Goal: Task Accomplishment & Management: Manage account settings

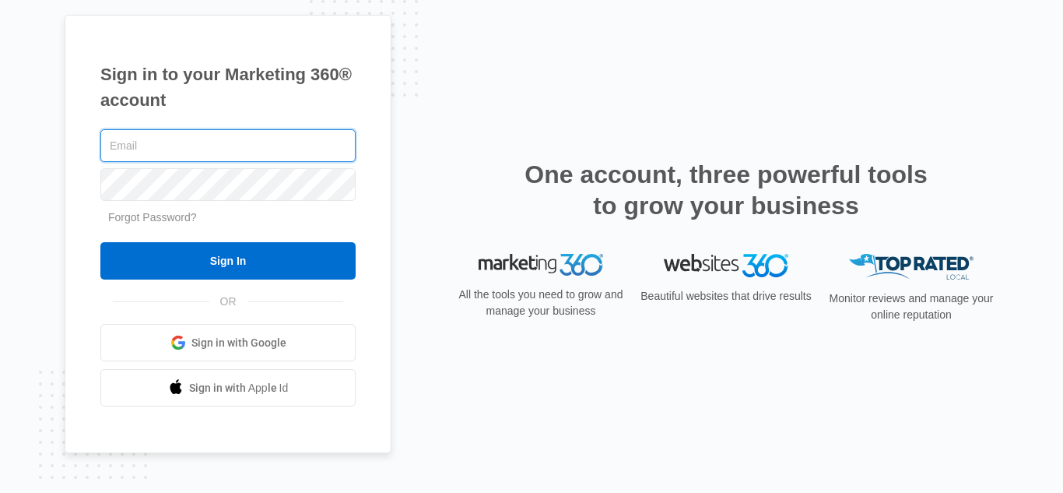
click at [145, 136] on input "text" at bounding box center [227, 145] width 255 height 33
type input "[EMAIL_ADDRESS][DOMAIN_NAME]"
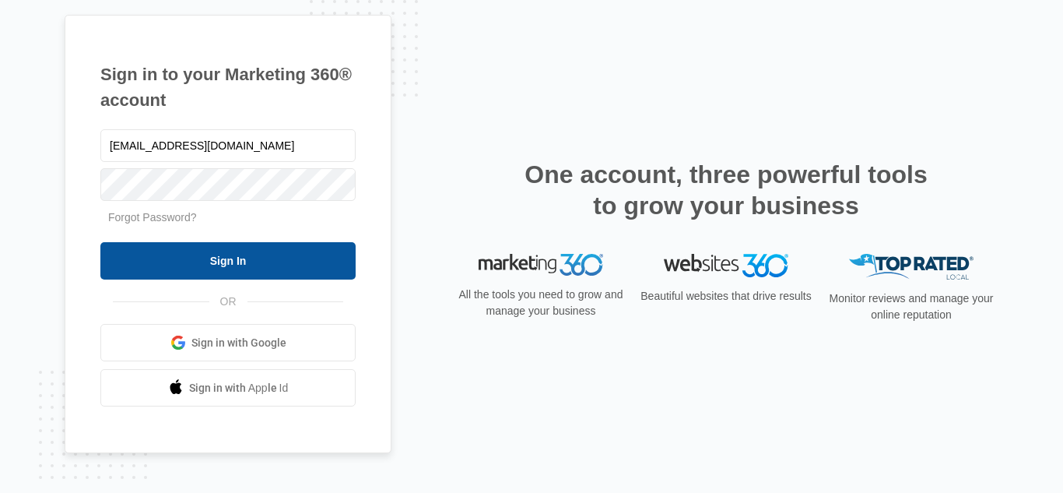
click at [231, 271] on input "Sign In" at bounding box center [227, 260] width 255 height 37
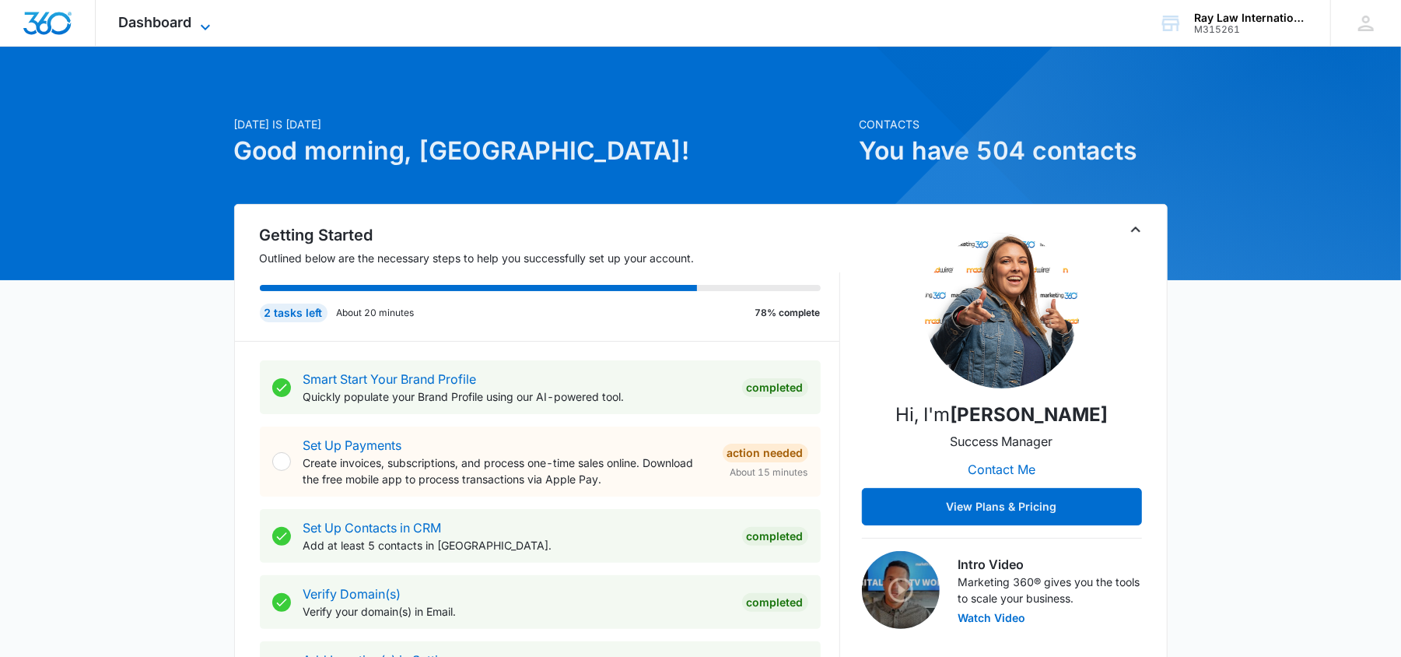
click at [150, 25] on span "Dashboard" at bounding box center [155, 22] width 73 height 16
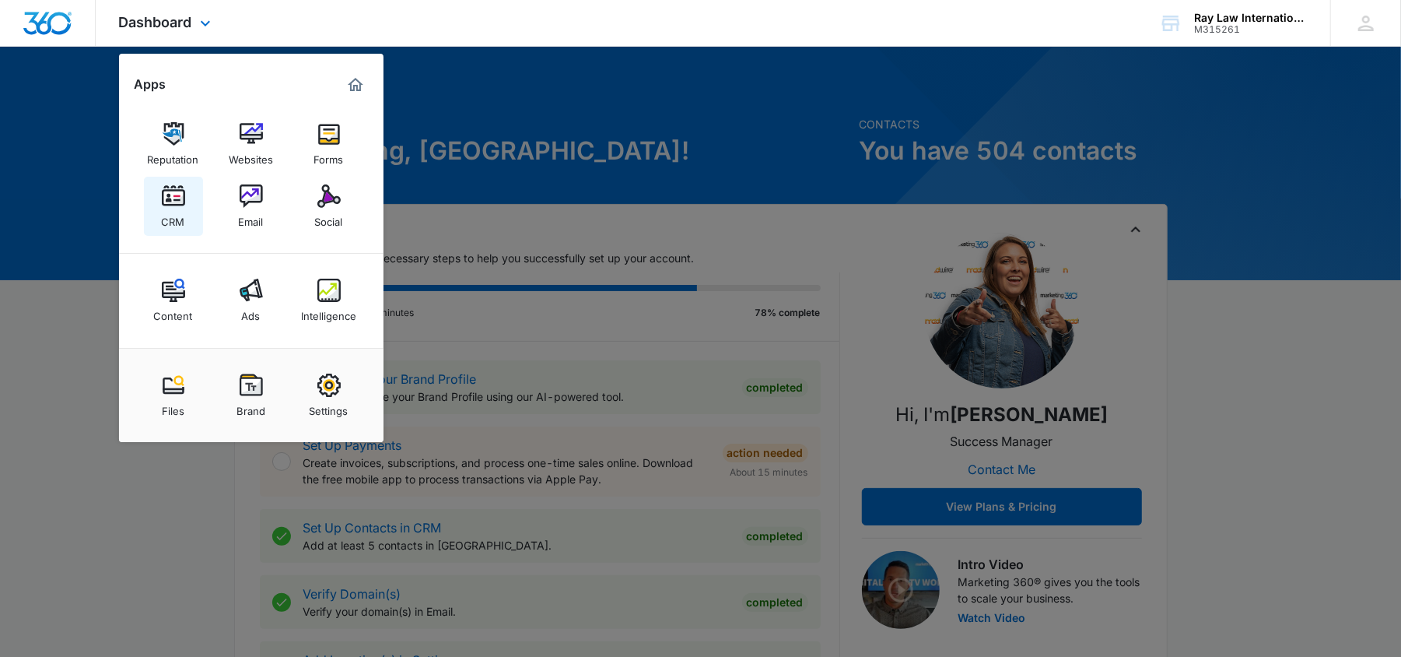
click at [171, 209] on div "CRM" at bounding box center [173, 218] width 23 height 20
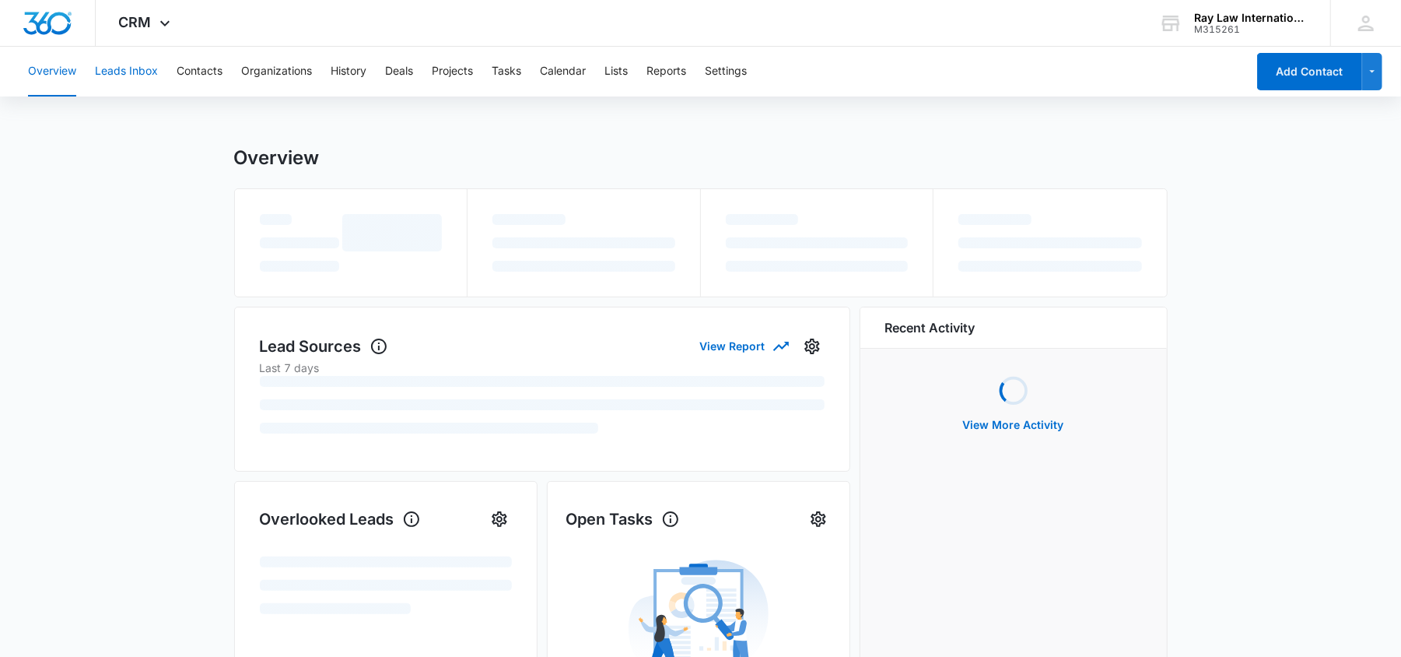
click at [137, 61] on button "Leads Inbox" at bounding box center [126, 72] width 63 height 50
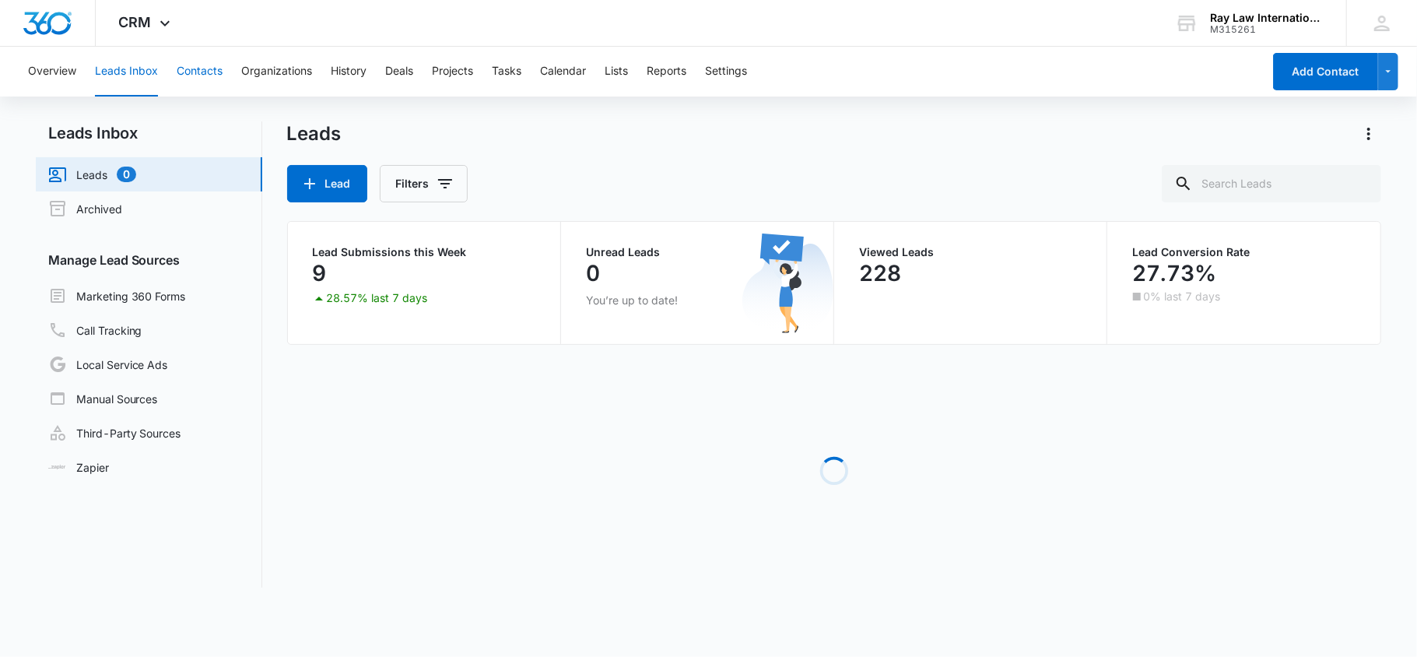
click at [195, 82] on button "Contacts" at bounding box center [200, 72] width 46 height 50
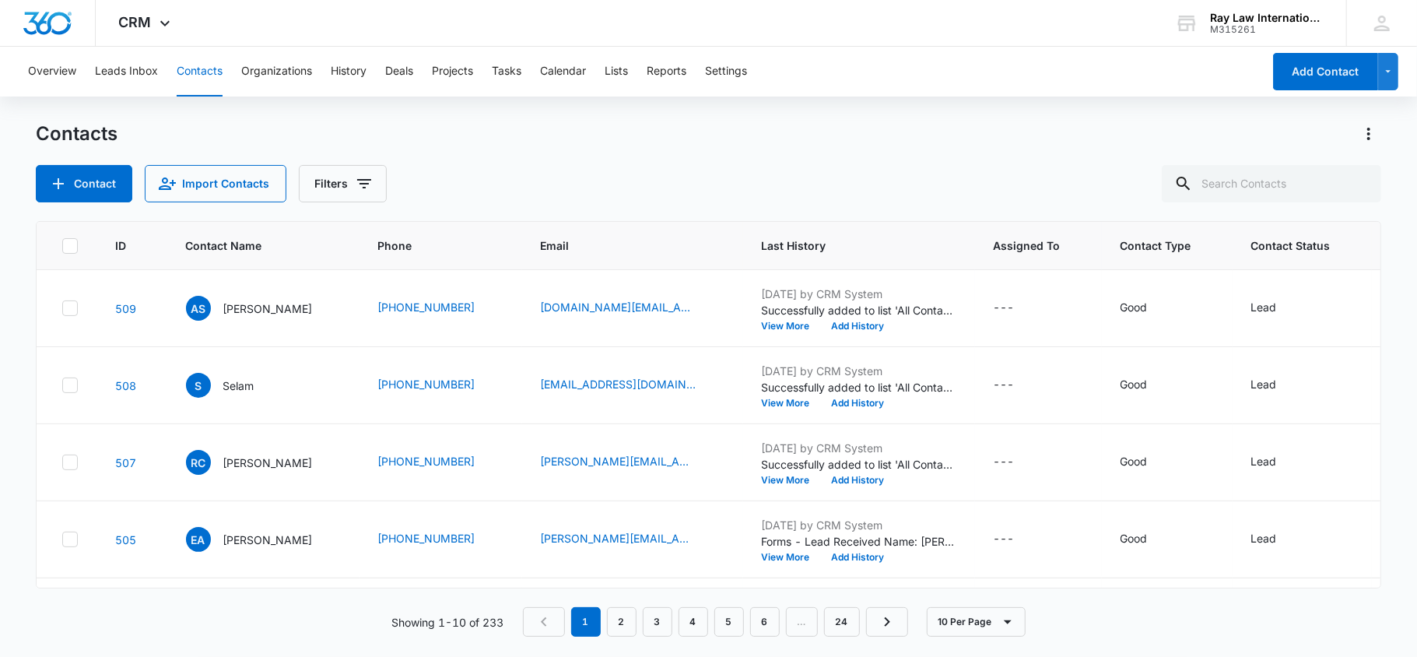
click at [590, 209] on div "Contacts Contact Import Contacts Filters ID Contact Name Phone Email Last Histo…" at bounding box center [709, 388] width 1346 height 534
click at [649, 135] on div "Contacts" at bounding box center [709, 133] width 1346 height 25
click at [143, 62] on button "Leads Inbox" at bounding box center [126, 72] width 63 height 50
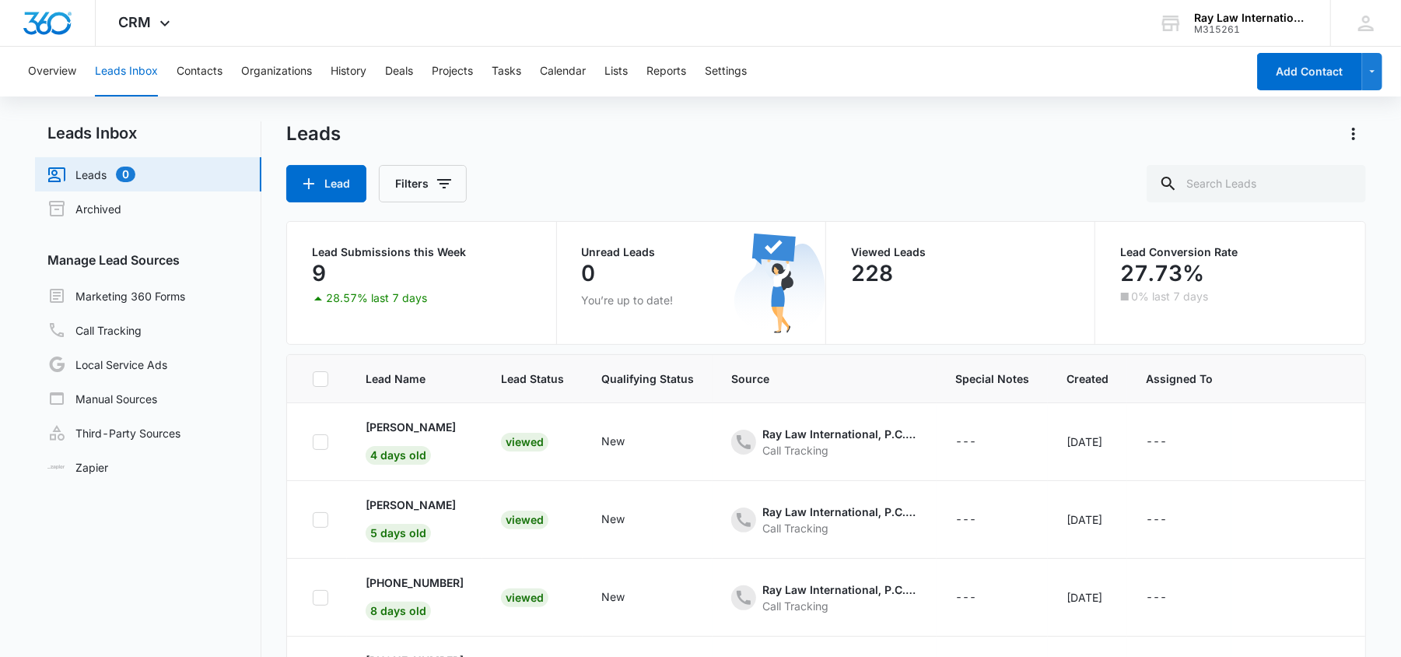
click at [545, 554] on td "Viewed" at bounding box center [532, 520] width 100 height 78
